Goal: Find specific page/section: Find specific page/section

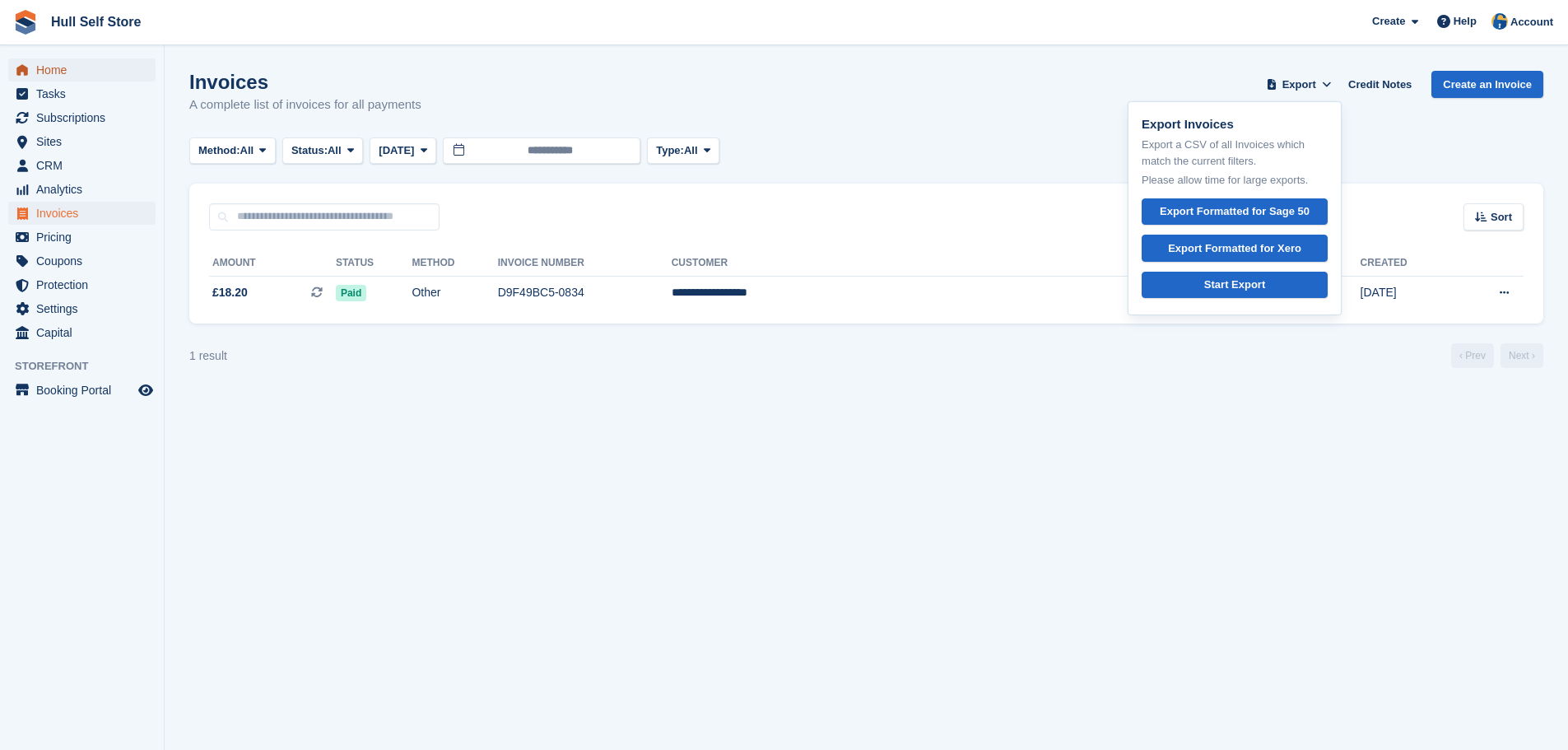
drag, startPoint x: 0, startPoint y: 0, endPoint x: 104, endPoint y: 65, distance: 122.6
click at [104, 65] on span "Home" at bounding box center [86, 70] width 99 height 23
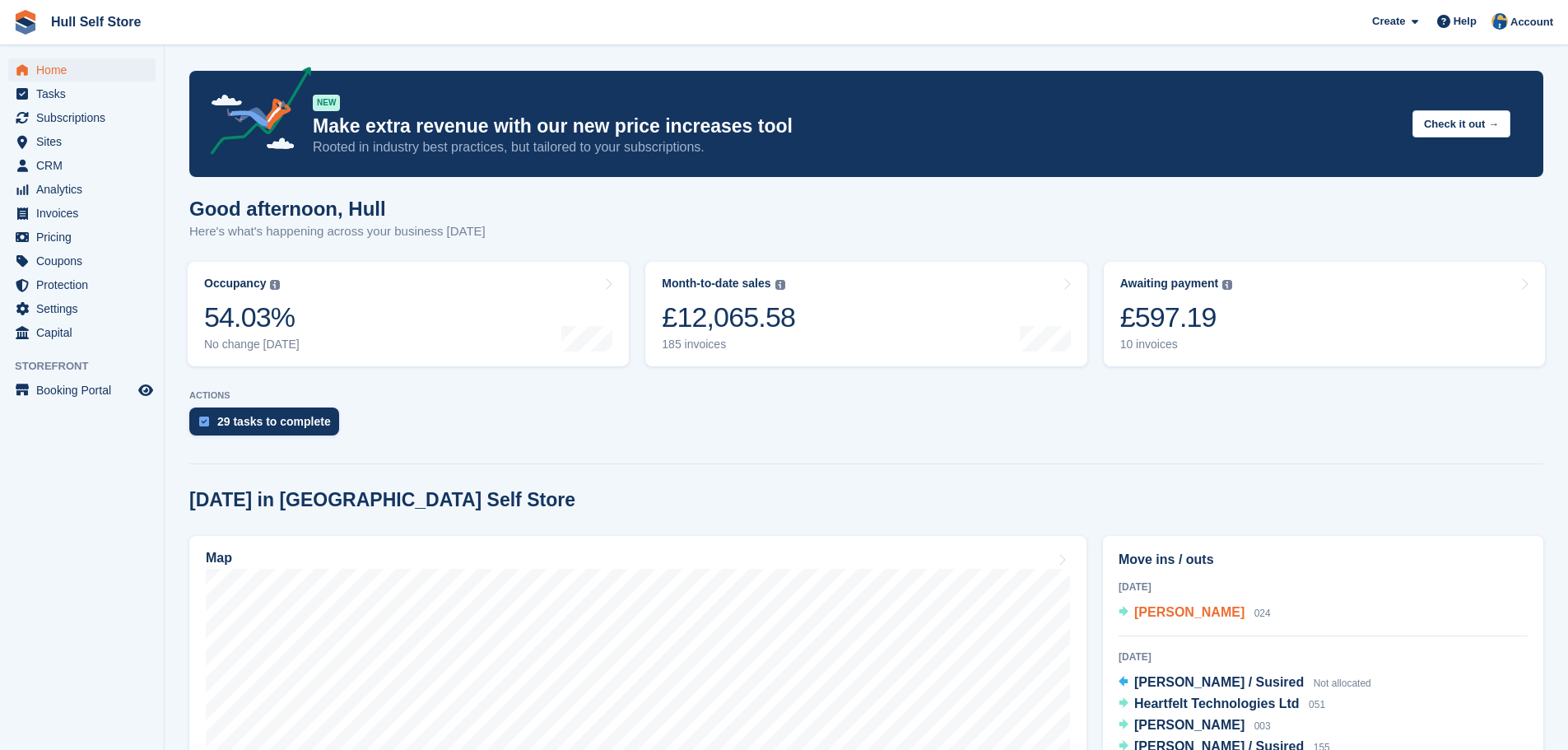
click at [1193, 616] on span "[PERSON_NAME]" at bounding box center [1189, 612] width 111 height 14
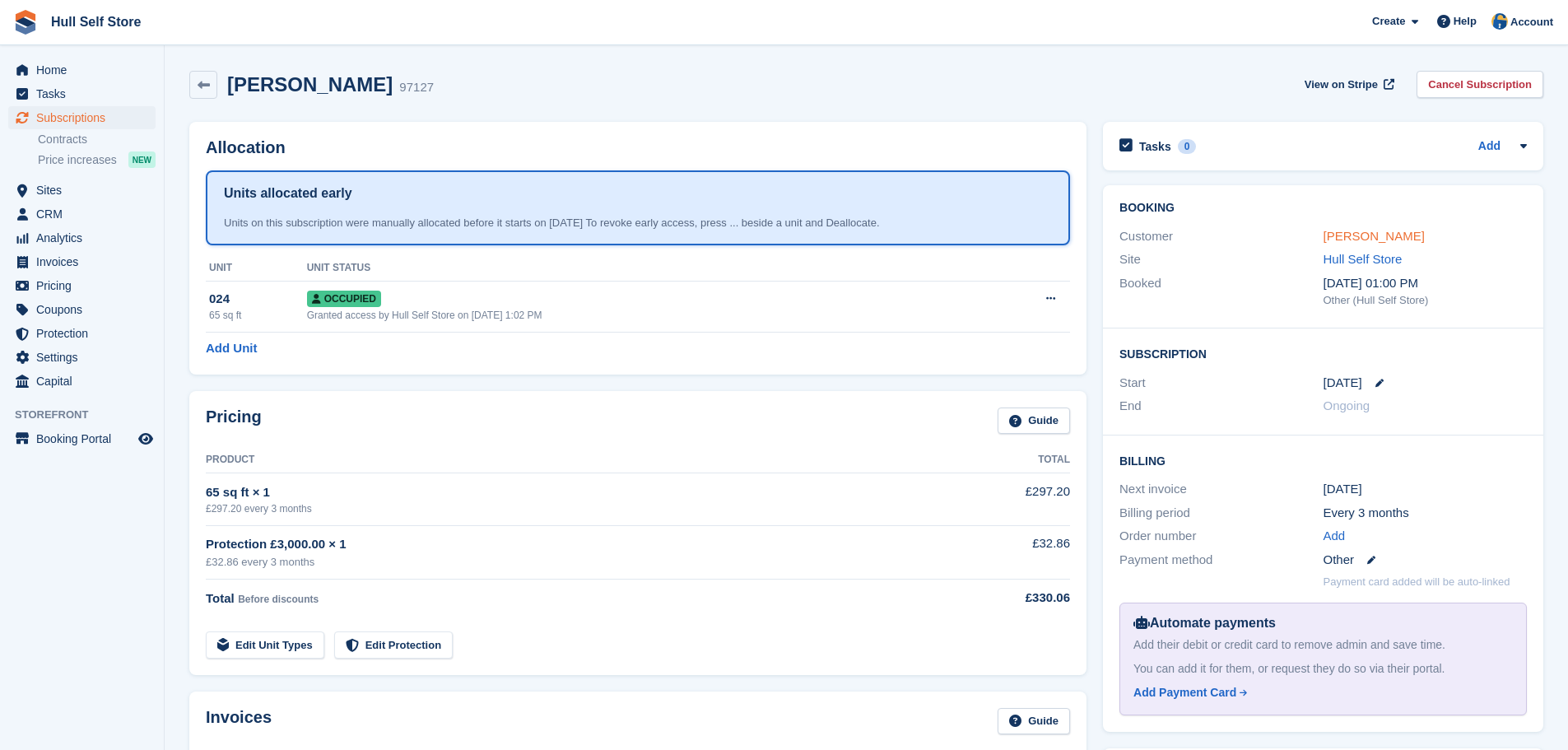
click at [1372, 241] on link "[PERSON_NAME]" at bounding box center [1373, 236] width 101 height 14
